Goal: Information Seeking & Learning: Understand process/instructions

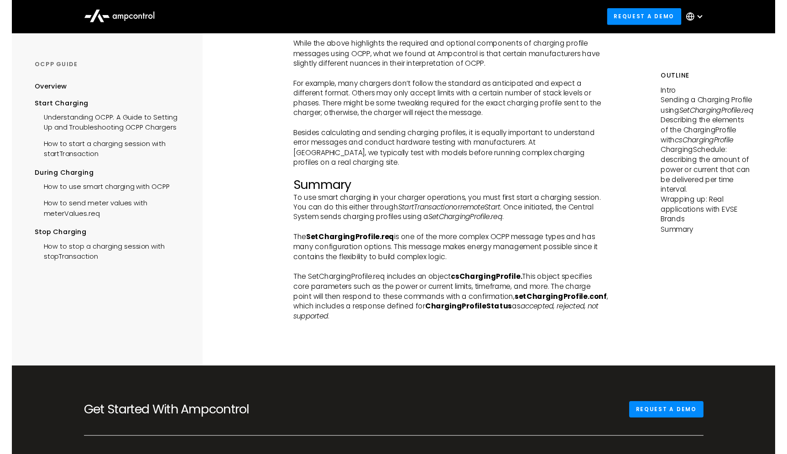
scroll to position [2738, 0]
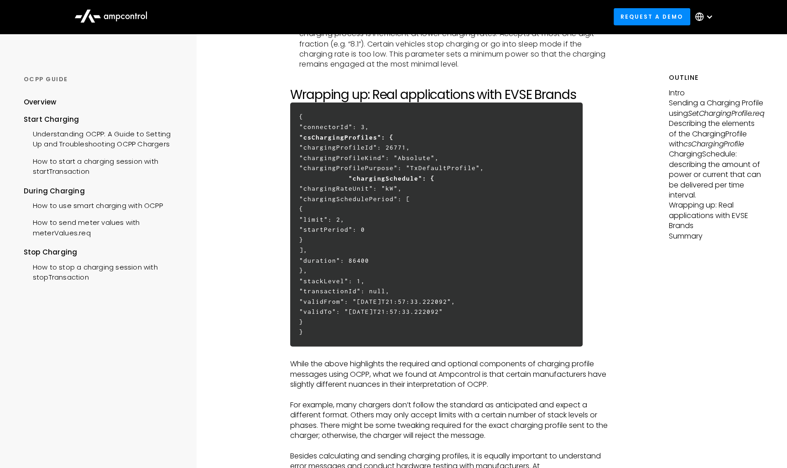
click at [342, 390] on p "‍" at bounding box center [452, 395] width 325 height 10
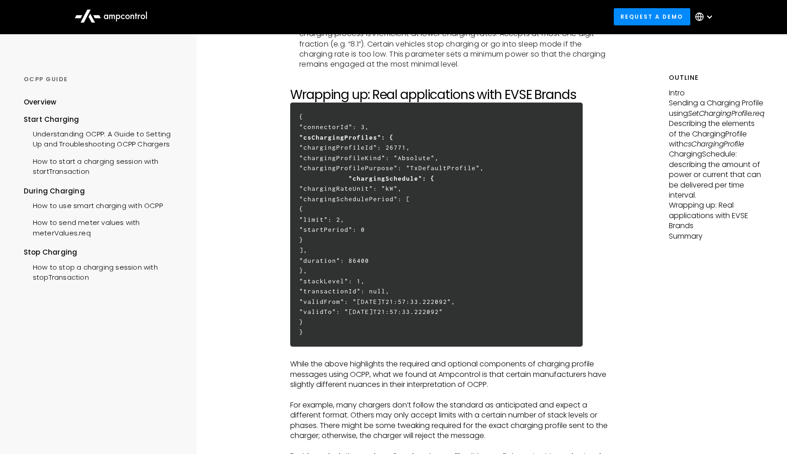
scroll to position [350, 0]
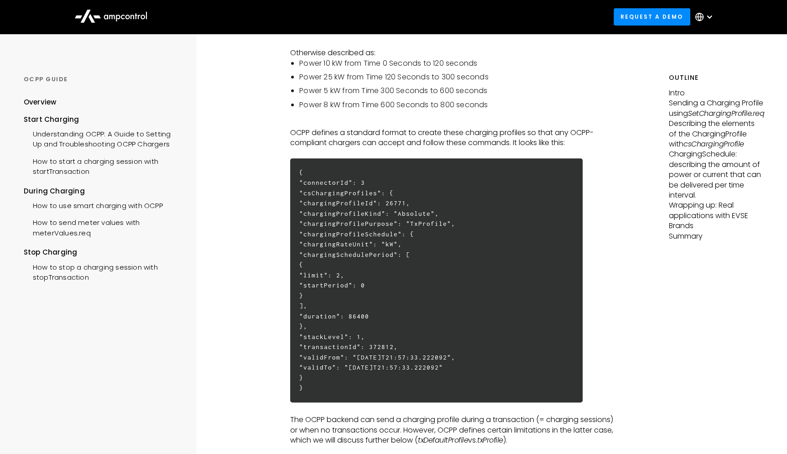
drag, startPoint x: 400, startPoint y: 184, endPoint x: 332, endPoint y: 188, distance: 67.6
click at [332, 188] on h6 "{ "connectorId": 3 "csChargingProfiles": { "chargingProfileId": 26771, "chargin…" at bounding box center [436, 280] width 292 height 244
click at [426, 181] on h6 "{ "connectorId": 3 "csChargingProfiles": { "chargingProfileId": 26771, "chargin…" at bounding box center [436, 280] width 292 height 244
click at [398, 190] on h6 "{ "connectorId": 3 "csChargingProfiles": { "chargingProfileId": 26771, "chargin…" at bounding box center [436, 280] width 292 height 244
click at [389, 186] on h6 "{ "connectorId": 3 "csChargingProfiles": { "chargingProfileId": 26771, "chargin…" at bounding box center [436, 280] width 292 height 244
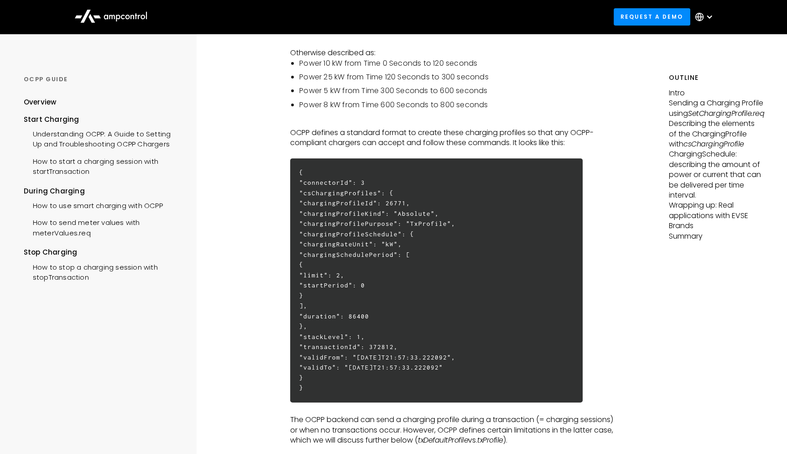
click at [346, 193] on h6 "{ "connectorId": 3 "csChargingProfiles": { "chargingProfileId": 26771, "chargin…" at bounding box center [436, 280] width 292 height 244
drag, startPoint x: 333, startPoint y: 183, endPoint x: 409, endPoint y: 188, distance: 76.3
click at [409, 188] on h6 "{ "connectorId": 3 "csChargingProfiles": { "chargingProfileId": 26771, "chargin…" at bounding box center [436, 280] width 292 height 244
copy h6 ""connectorId": 3"
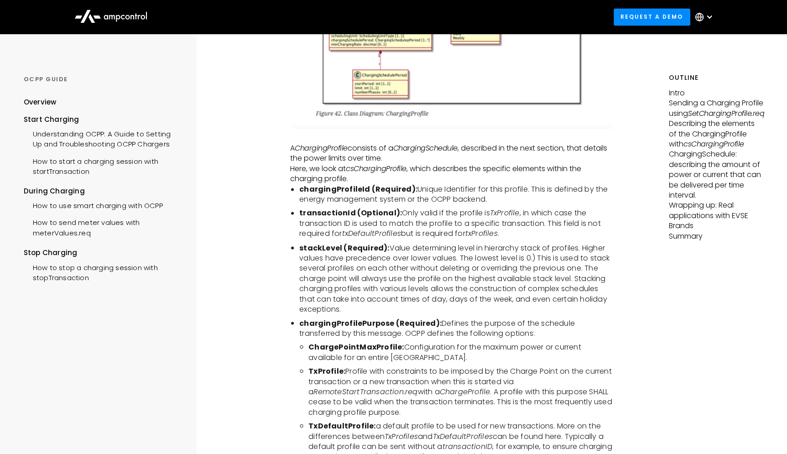
scroll to position [1765, 0]
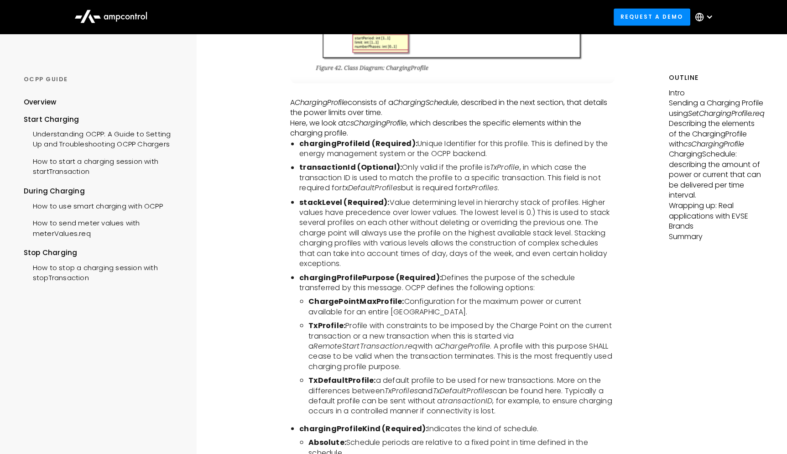
click at [556, 375] on li "TxDefaultProfile: a default profile to be used for new transactions. More on th…" at bounding box center [461, 395] width 307 height 41
click at [444, 377] on li "TxDefaultProfile: a default profile to be used for new transactions. More on th…" at bounding box center [461, 395] width 307 height 41
click at [451, 395] on icon "transactionID" at bounding box center [468, 400] width 50 height 10
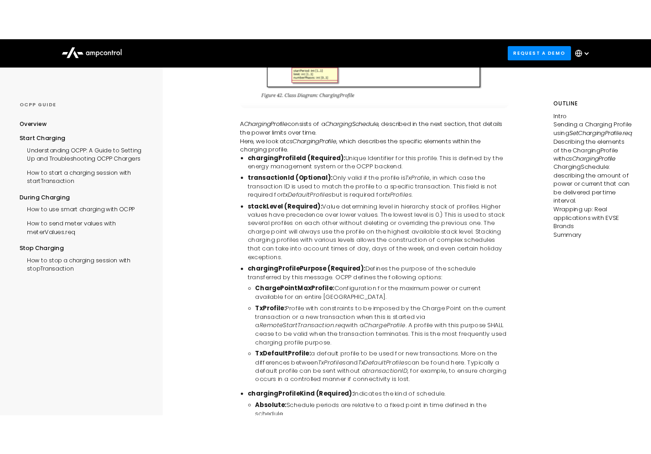
scroll to position [1856, 0]
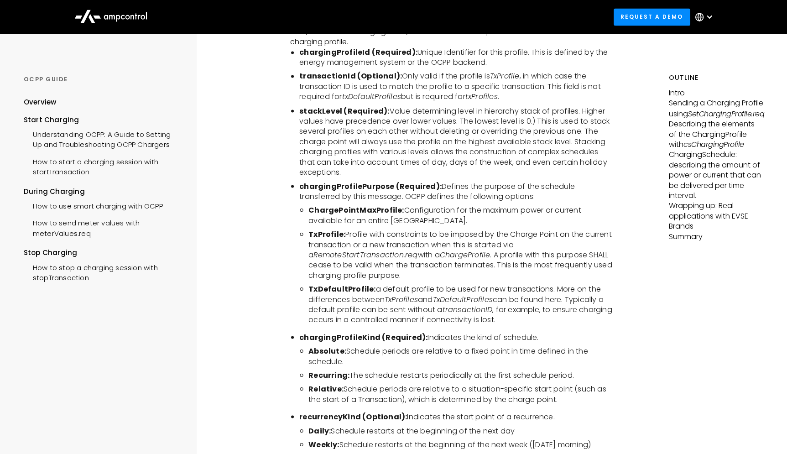
click at [327, 283] on b "TxDefaultProfile:" at bounding box center [341, 288] width 67 height 10
copy b "TxDefaultProfile"
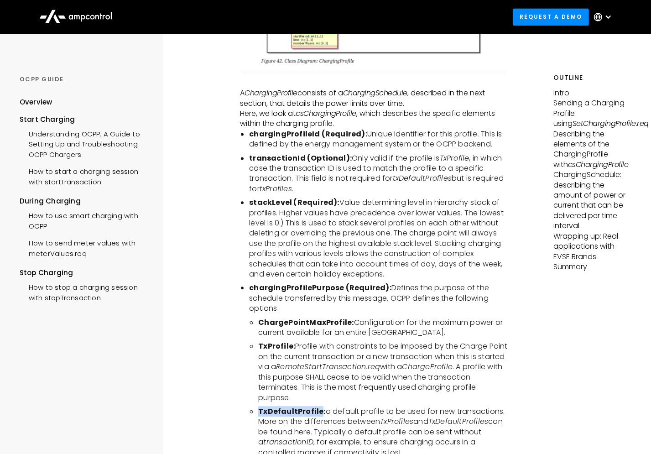
scroll to position [1674, 0]
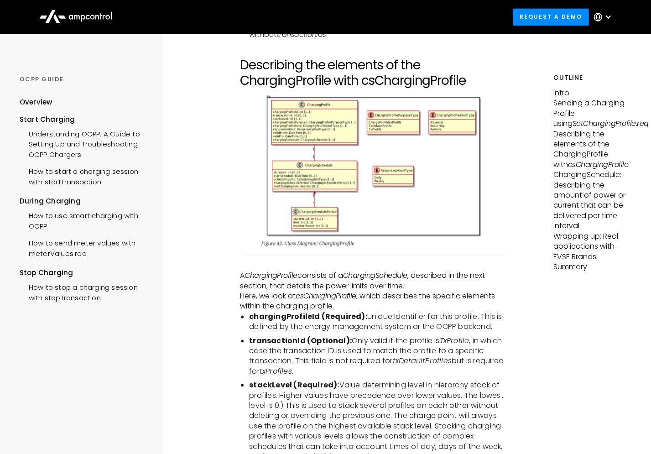
click at [349, 362] on li "transactionId (Optional): Only valid if the profile is TxProfile , in which cas…" at bounding box center [379, 356] width 260 height 41
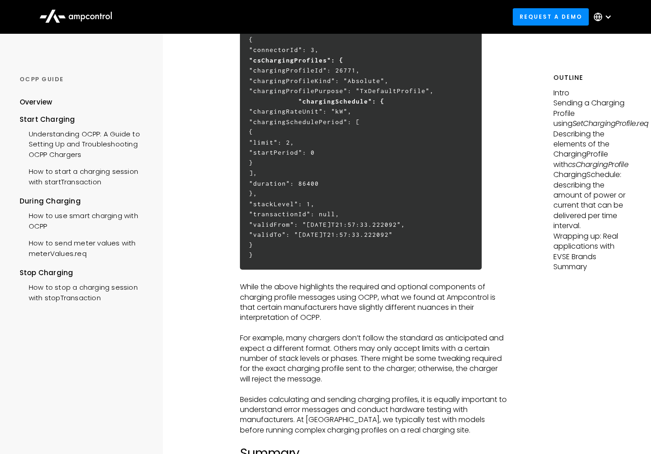
scroll to position [3045, 0]
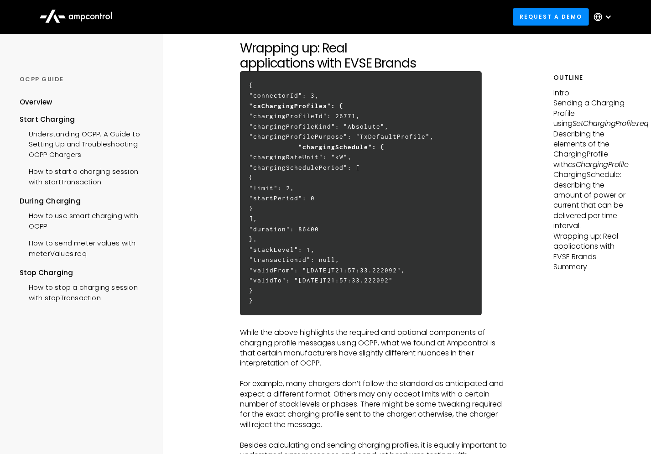
click at [411, 423] on p "For example, many chargers don’t follow the standard as anticipated and expect …" at bounding box center [374, 404] width 269 height 51
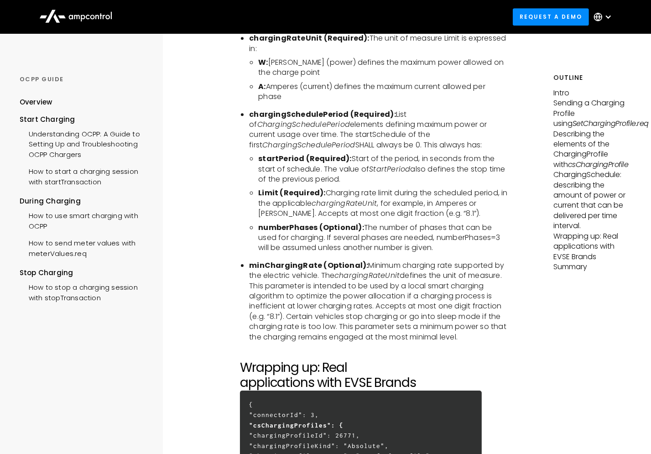
scroll to position [2635, 0]
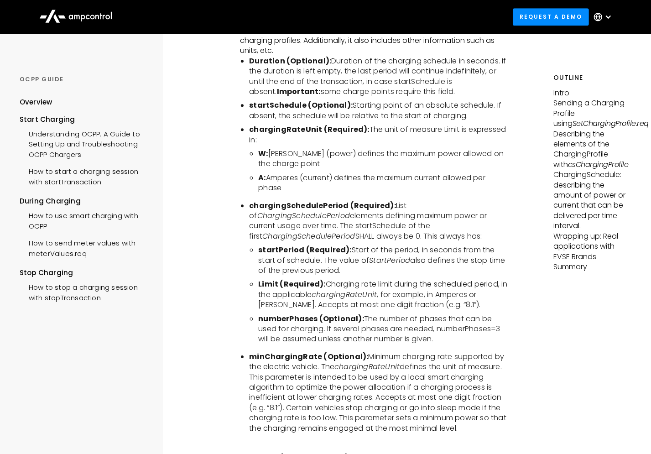
click at [282, 416] on li "minChargingRate (Optional): Minimum charging rate supported by the electric veh…" at bounding box center [379, 393] width 260 height 82
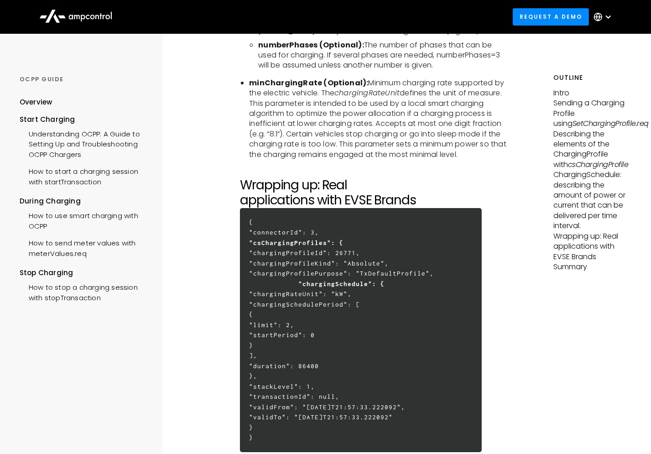
scroll to position [3000, 0]
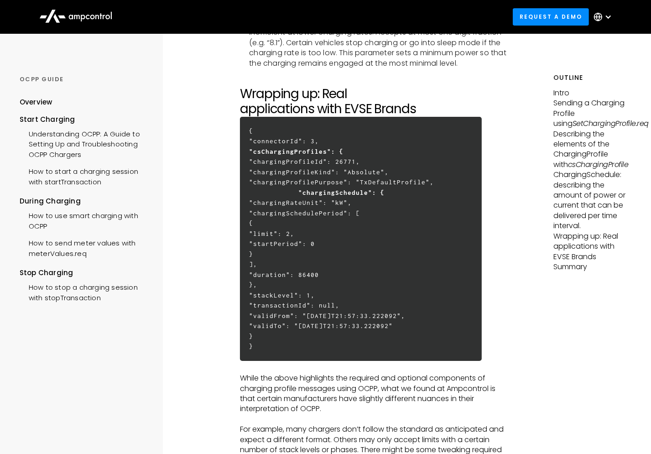
click at [367, 405] on p "While the above highlights the required and optional components of charging pro…" at bounding box center [374, 393] width 269 height 41
click at [503, 392] on p "While the above highlights the required and optional components of charging pro…" at bounding box center [374, 393] width 269 height 41
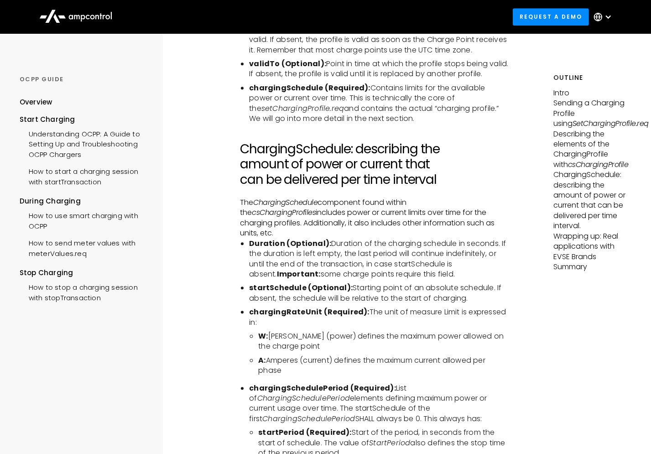
scroll to position [2178, 0]
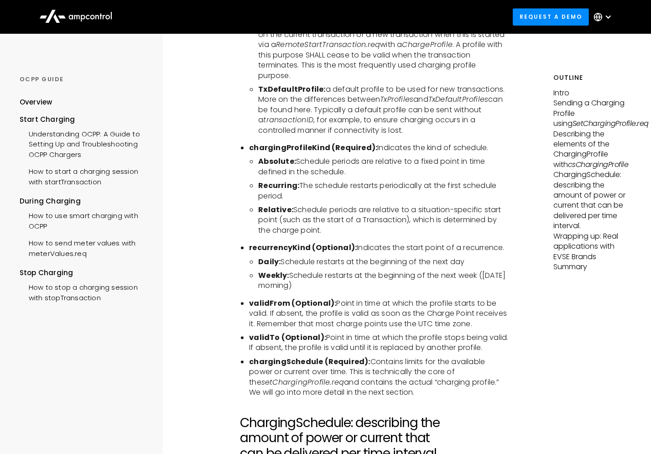
click at [473, 198] on li "Recurring: The schedule restarts periodically at the first schedule period." at bounding box center [383, 191] width 250 height 21
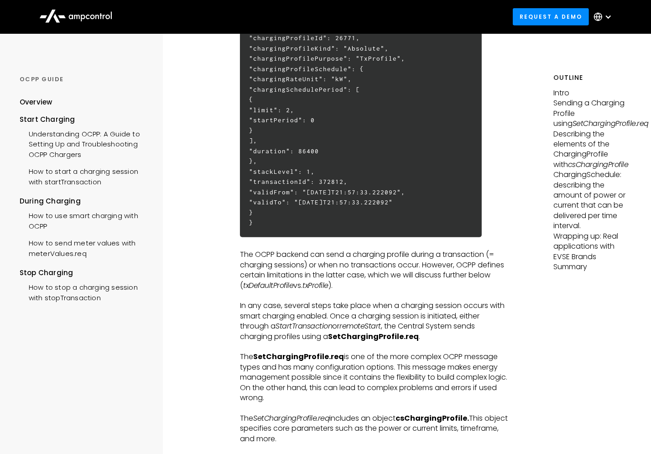
scroll to position [353, 0]
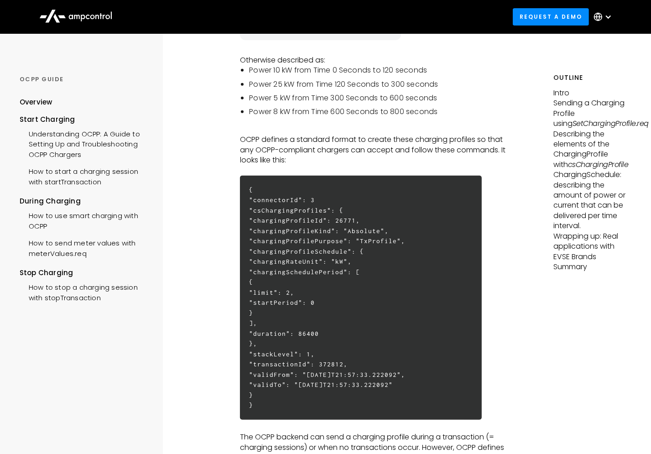
click at [343, 149] on p "OCPP defines a standard format to create these charging profiles so that any OC…" at bounding box center [374, 150] width 269 height 31
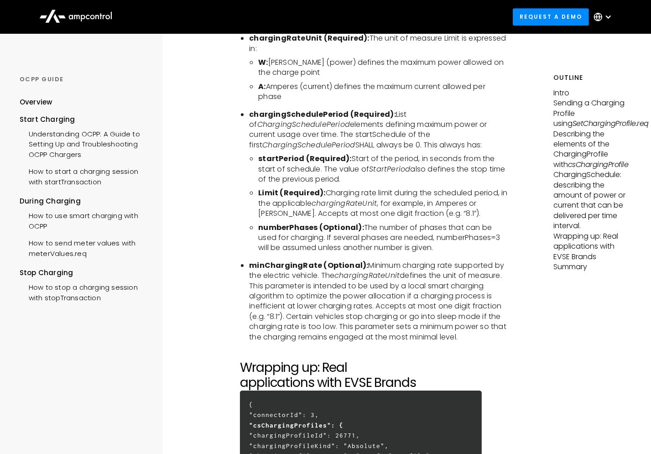
scroll to position [2863, 0]
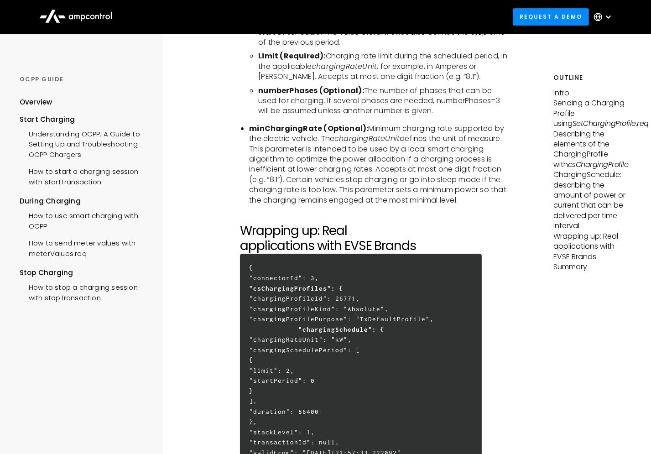
click at [297, 52] on ul "startPeriod (Required): Start of the period, in seconds from the start of sched…" at bounding box center [379, 66] width 260 height 99
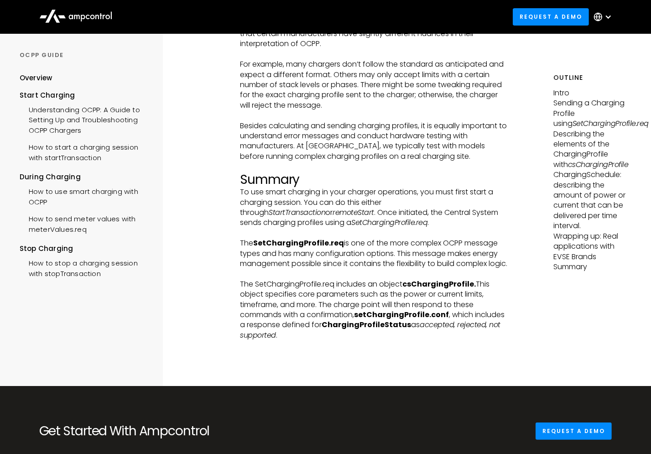
scroll to position [2947, 0]
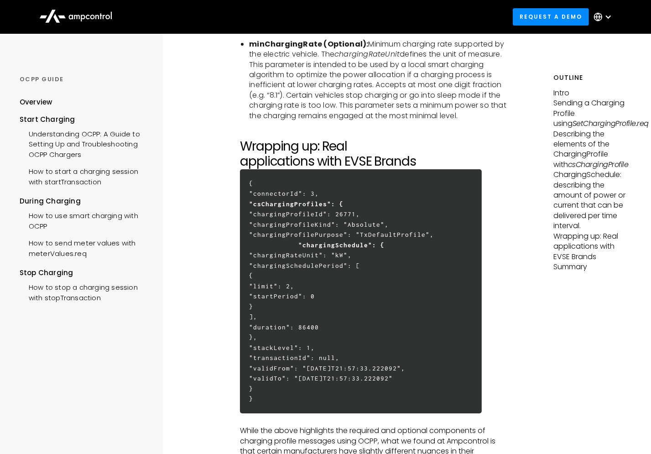
drag, startPoint x: 338, startPoint y: 267, endPoint x: 411, endPoint y: 266, distance: 73.0
click at [411, 266] on h6 "{ "connectorId": 3, "csChargingProfiles": { "chargingProfileId": 26771, "chargi…" at bounding box center [361, 291] width 242 height 244
copy h6 ""chargingRateUnit":"
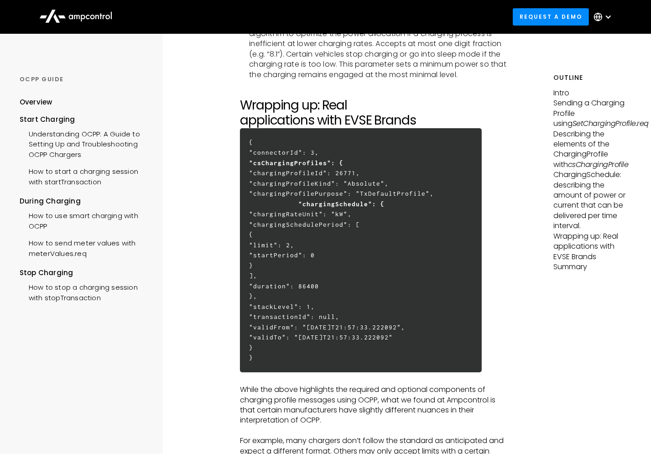
scroll to position [389, 0]
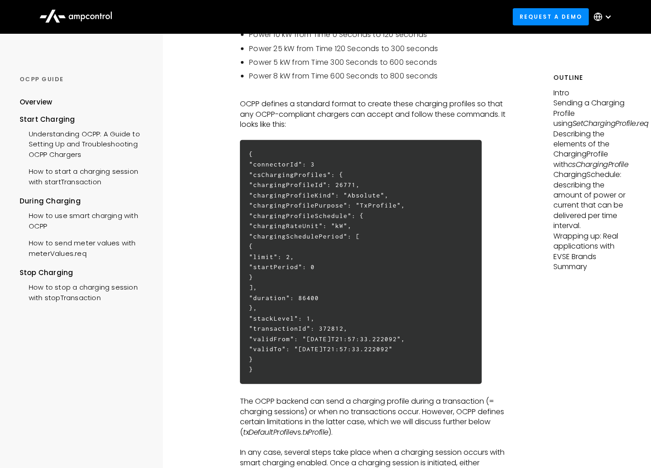
click at [348, 93] on p "‍" at bounding box center [374, 94] width 269 height 10
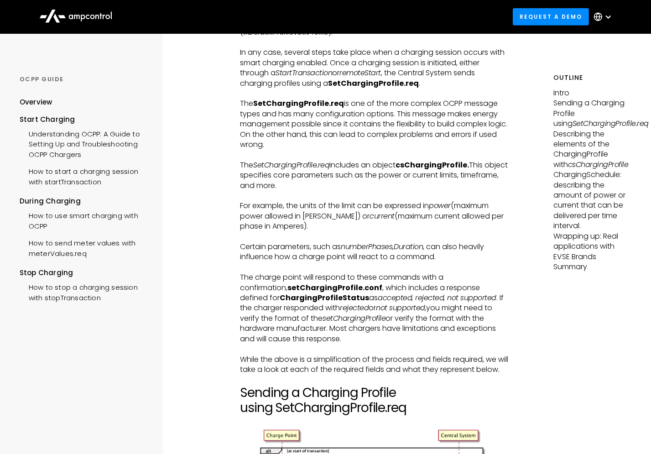
scroll to position [2988, 0]
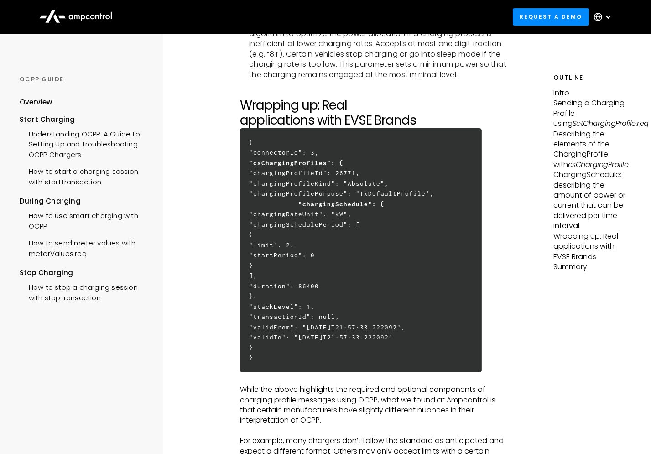
click at [396, 408] on p "While the above highlights the required and optional components of charging pro…" at bounding box center [374, 405] width 269 height 41
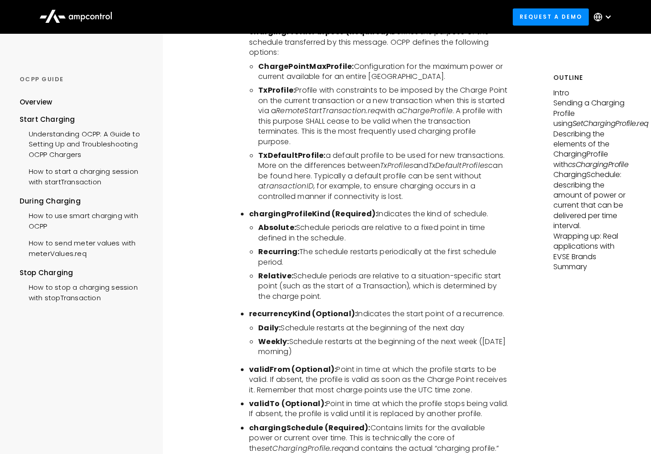
scroll to position [2249, 0]
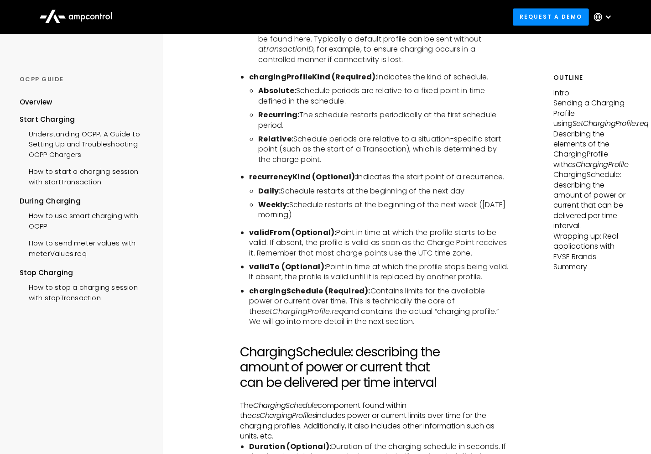
click at [377, 334] on div "chargingProfileId (Required): Unique Identifier for this profile. This is defin…" at bounding box center [374, 35] width 269 height 598
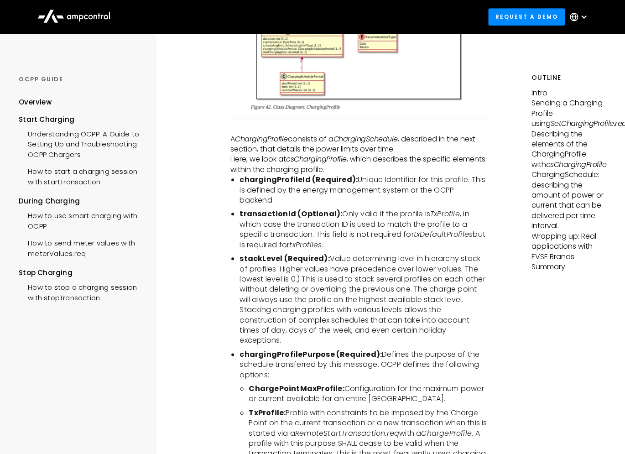
scroll to position [1759, 0]
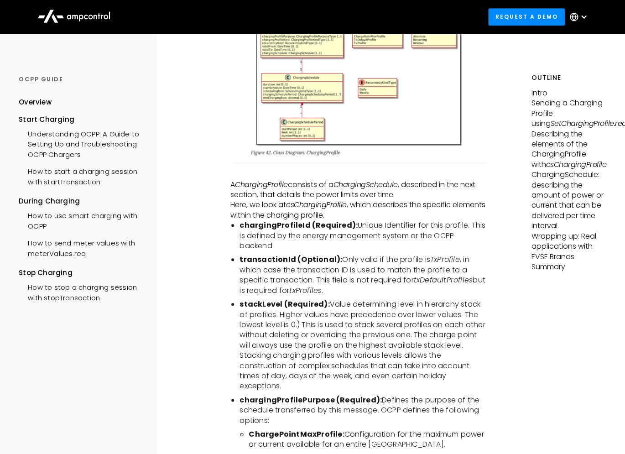
click at [294, 309] on b "stackLevel (Required):" at bounding box center [285, 304] width 90 height 10
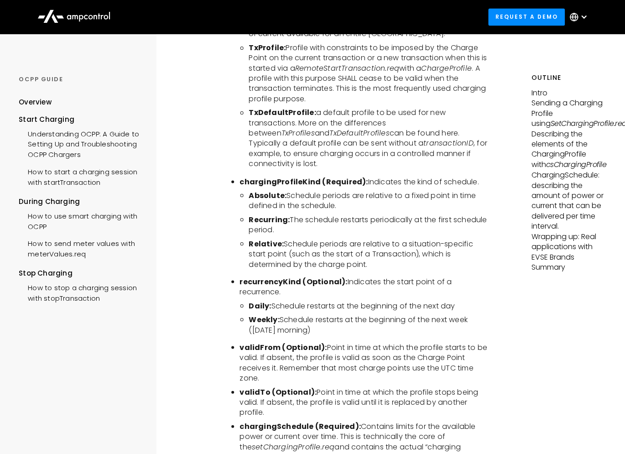
scroll to position [2261, 0]
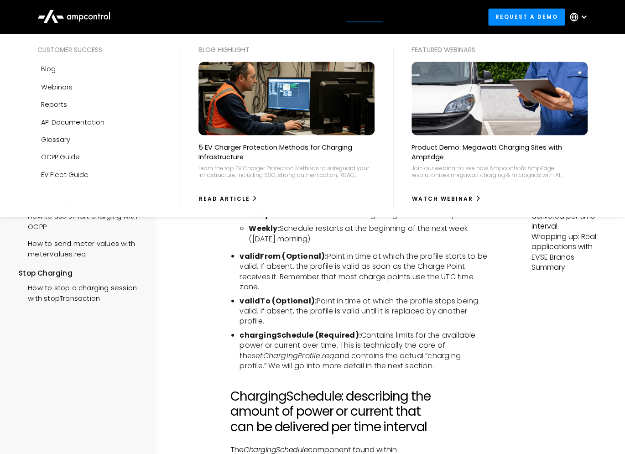
click at [329, 53] on div "Blog Highlight" at bounding box center [286, 50] width 176 height 10
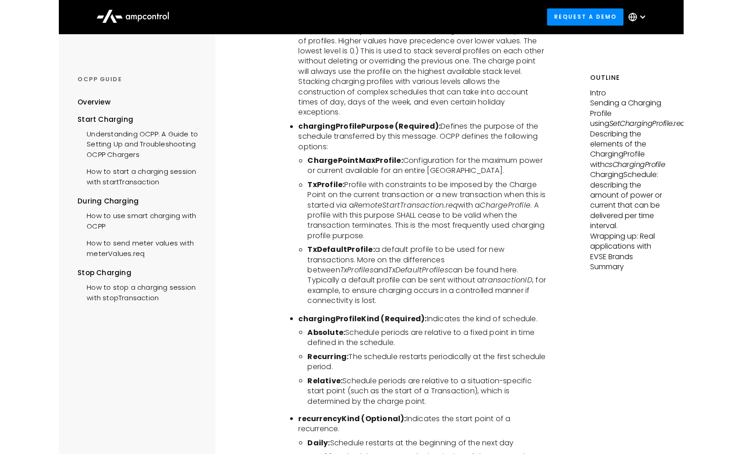
scroll to position [1850, 0]
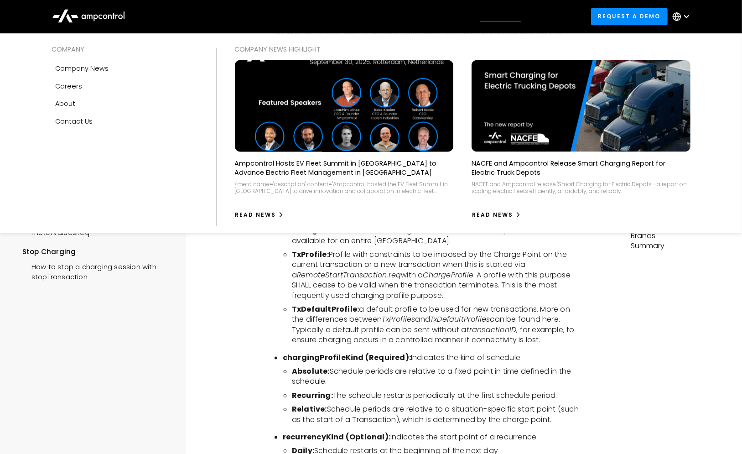
click at [446, 150] on img at bounding box center [344, 106] width 240 height 101
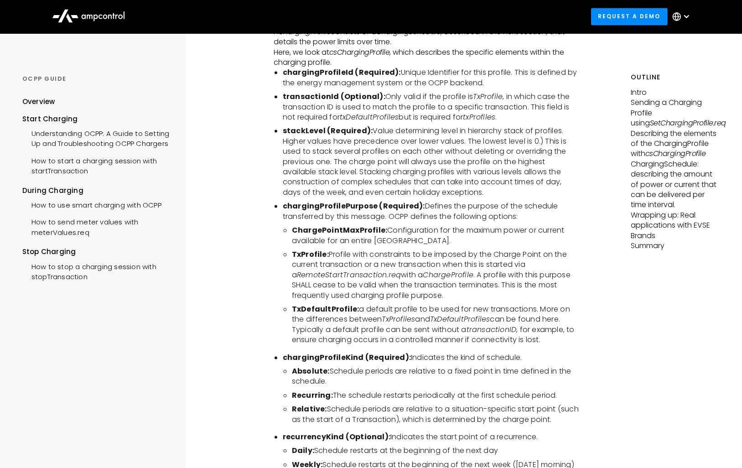
click at [369, 211] on b "chargingProfilePurpose (Required):" at bounding box center [354, 206] width 142 height 10
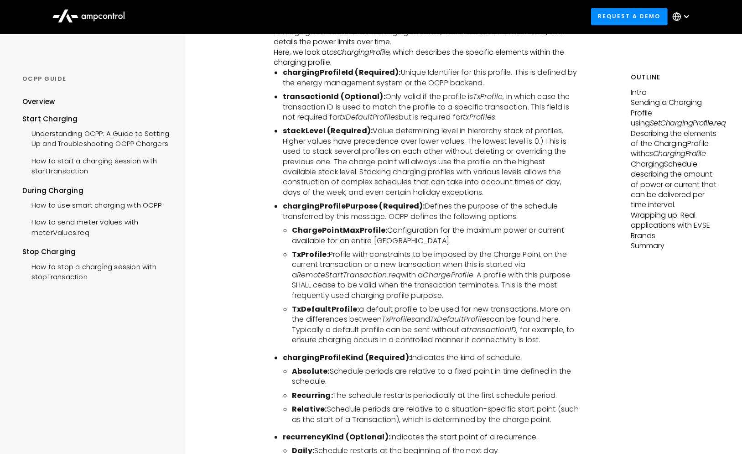
scroll to position [365, 0]
